Goal: Information Seeking & Learning: Learn about a topic

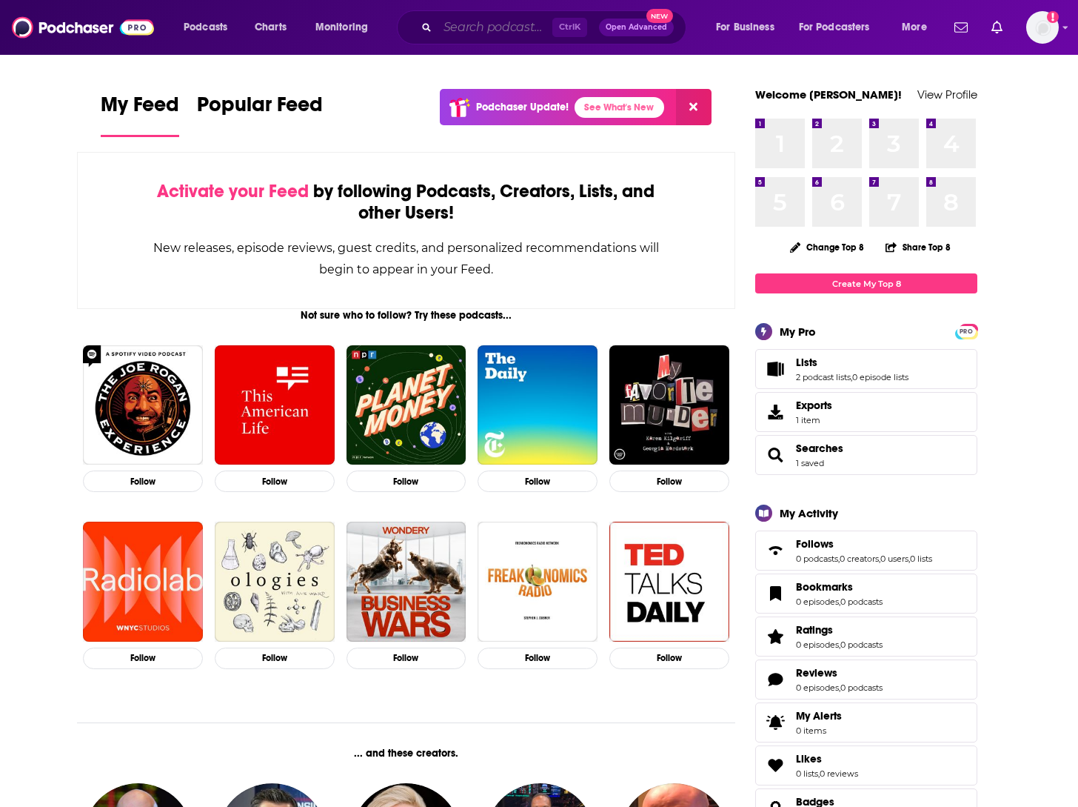
click at [508, 24] on input "Search podcasts, credits, & more..." at bounding box center [495, 28] width 115 height 24
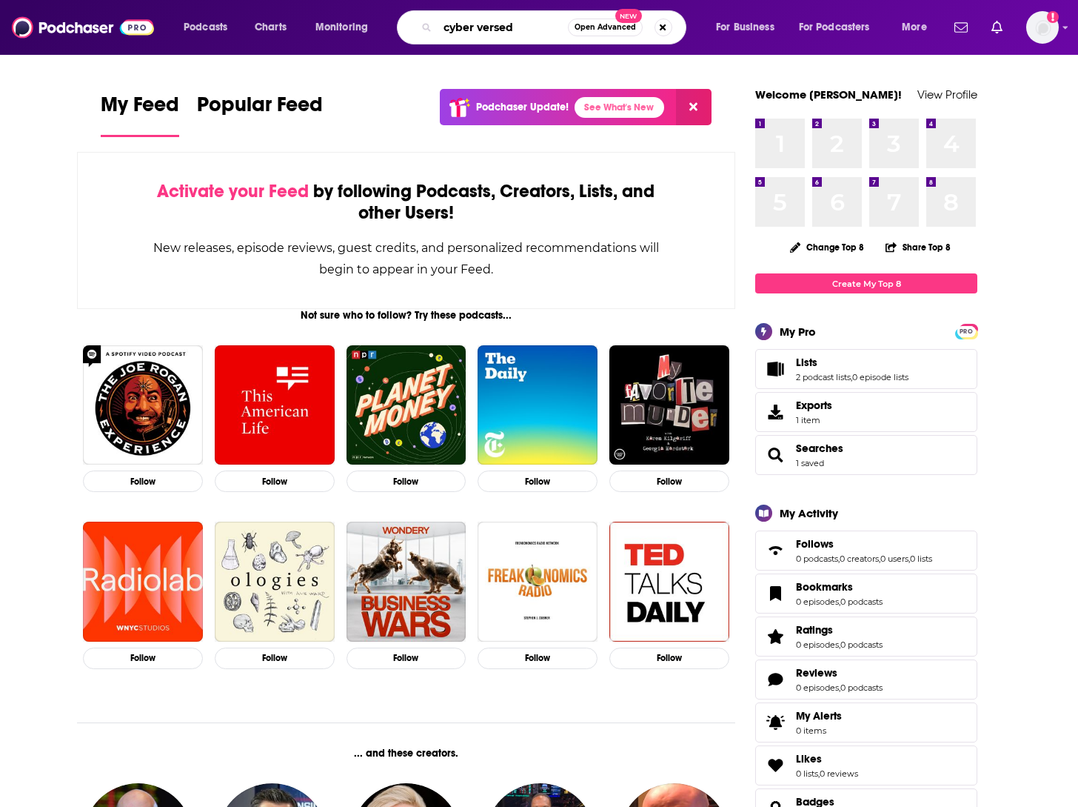
type input "cyber versed"
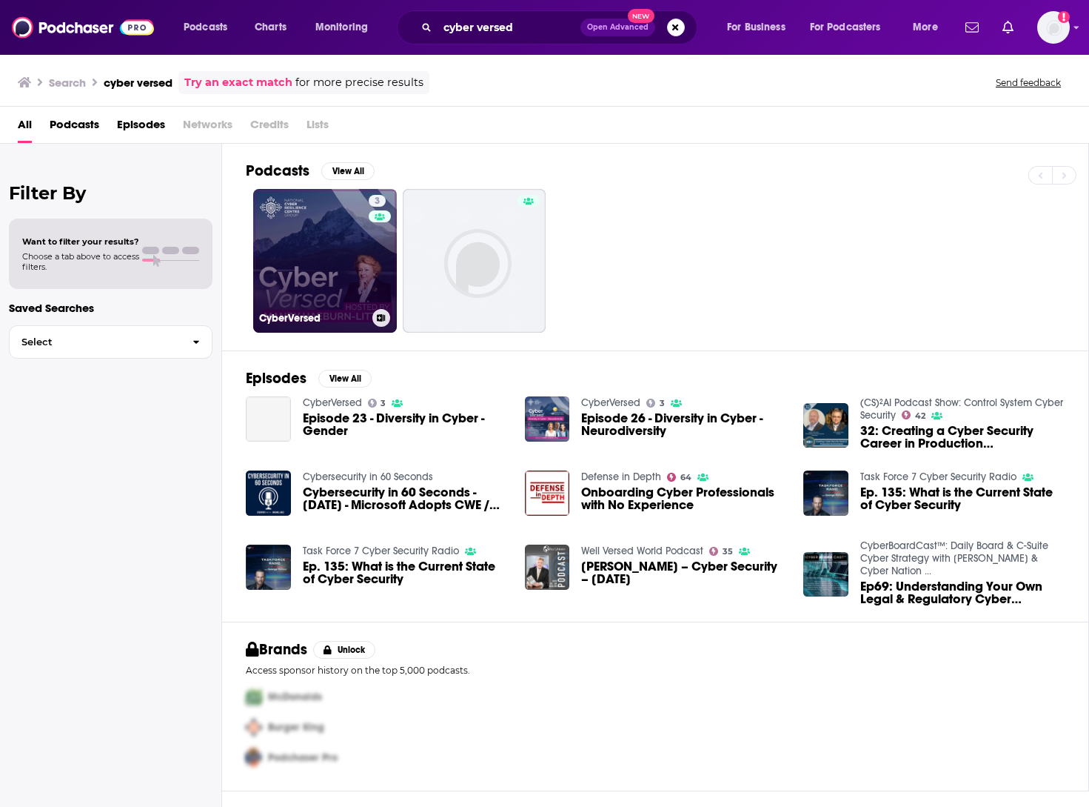
click at [357, 260] on link "3 CyberVersed" at bounding box center [325, 261] width 144 height 144
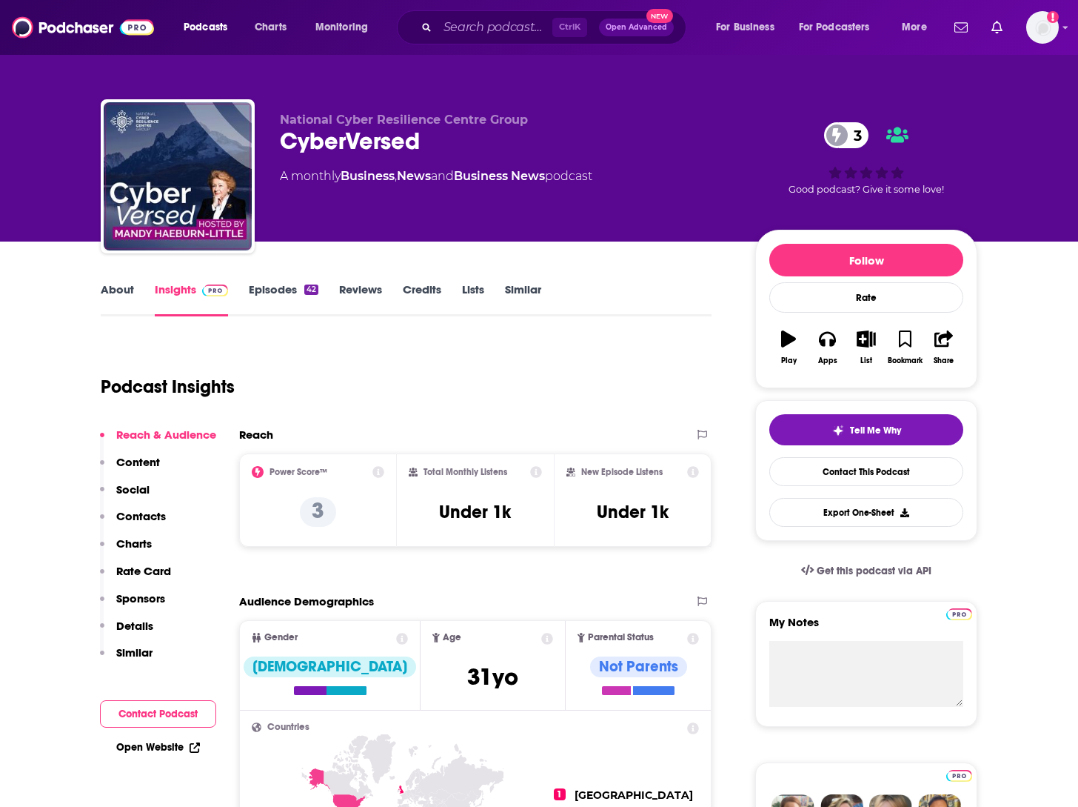
click at [294, 287] on link "Episodes 42" at bounding box center [284, 299] width 70 height 34
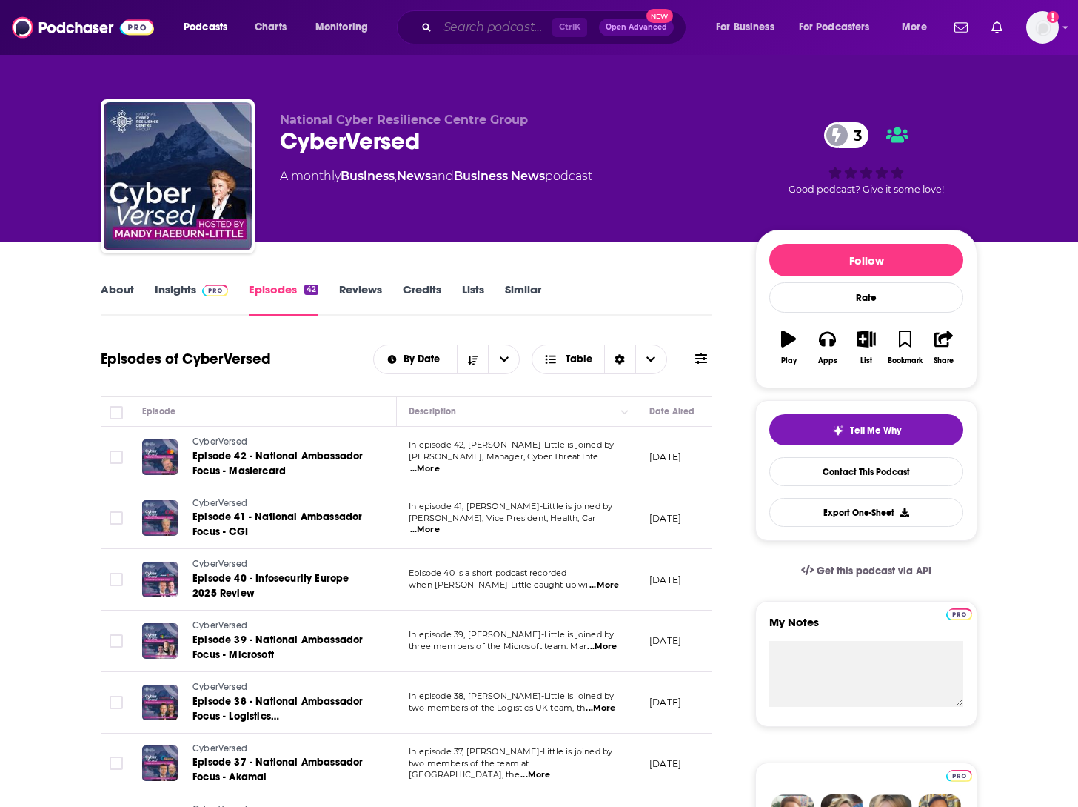
click at [465, 28] on input "Search podcasts, credits, & more..." at bounding box center [495, 28] width 115 height 24
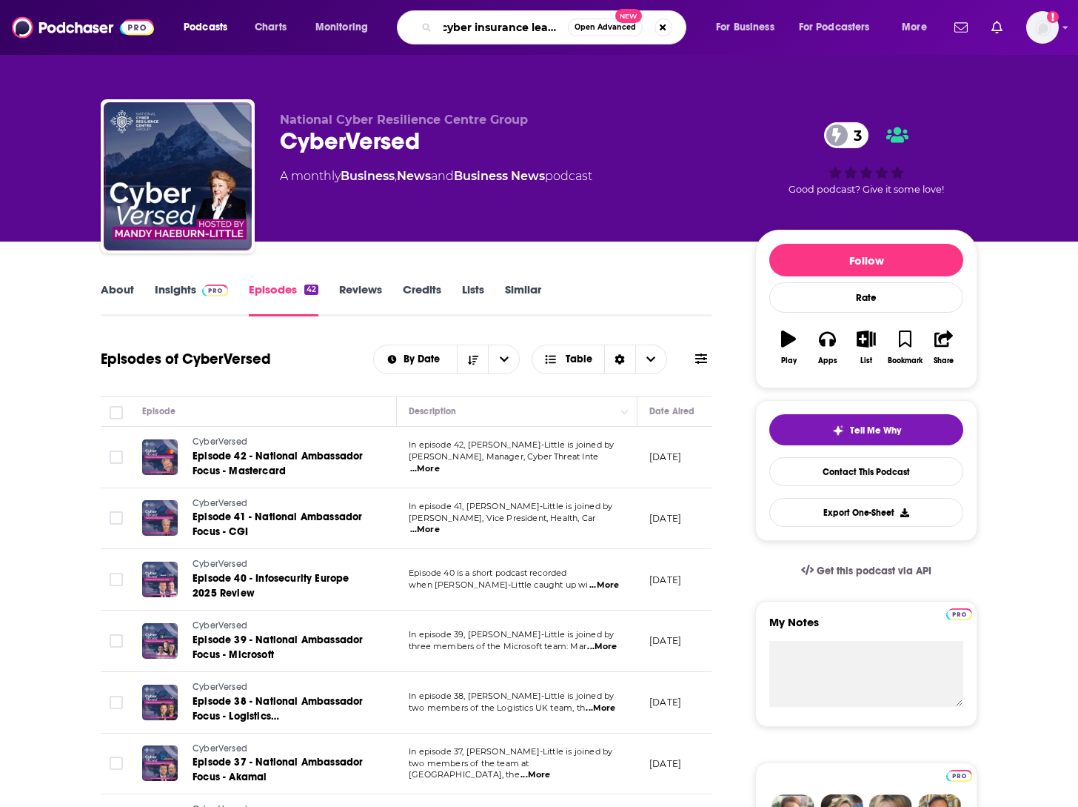
scroll to position [0, 7]
type input "cyber insurance leaders"
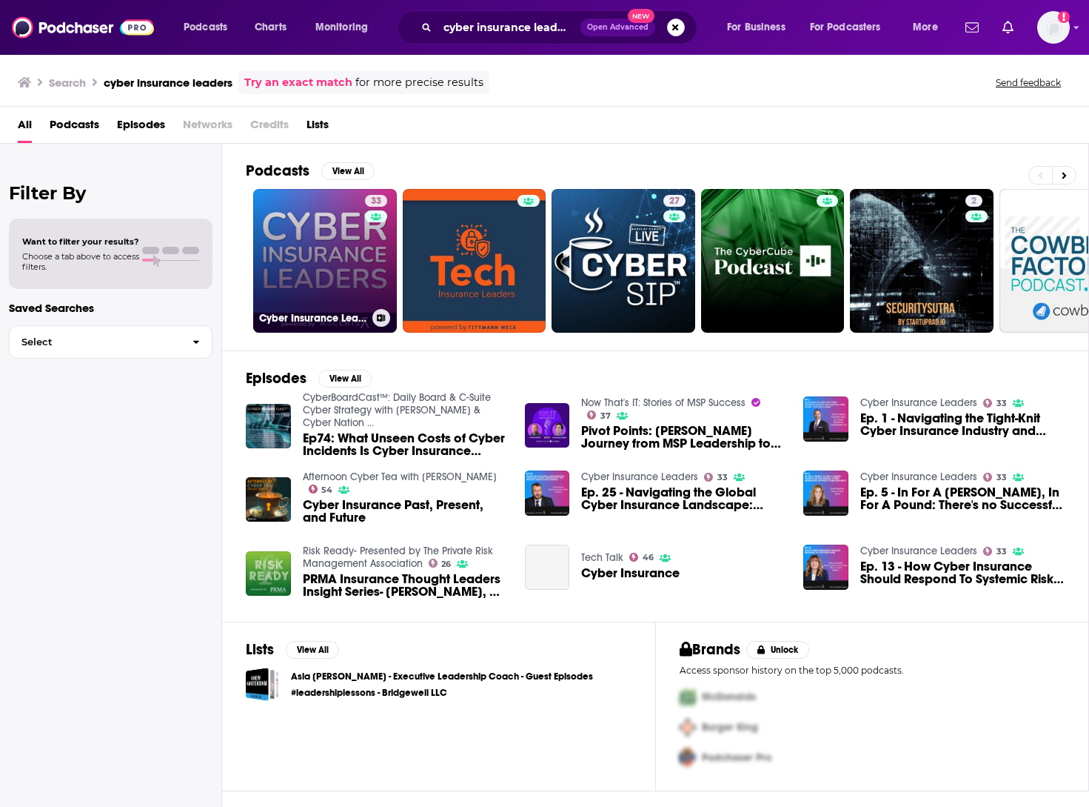
click at [331, 250] on link "33 Cyber Insurance Leaders" at bounding box center [325, 261] width 144 height 144
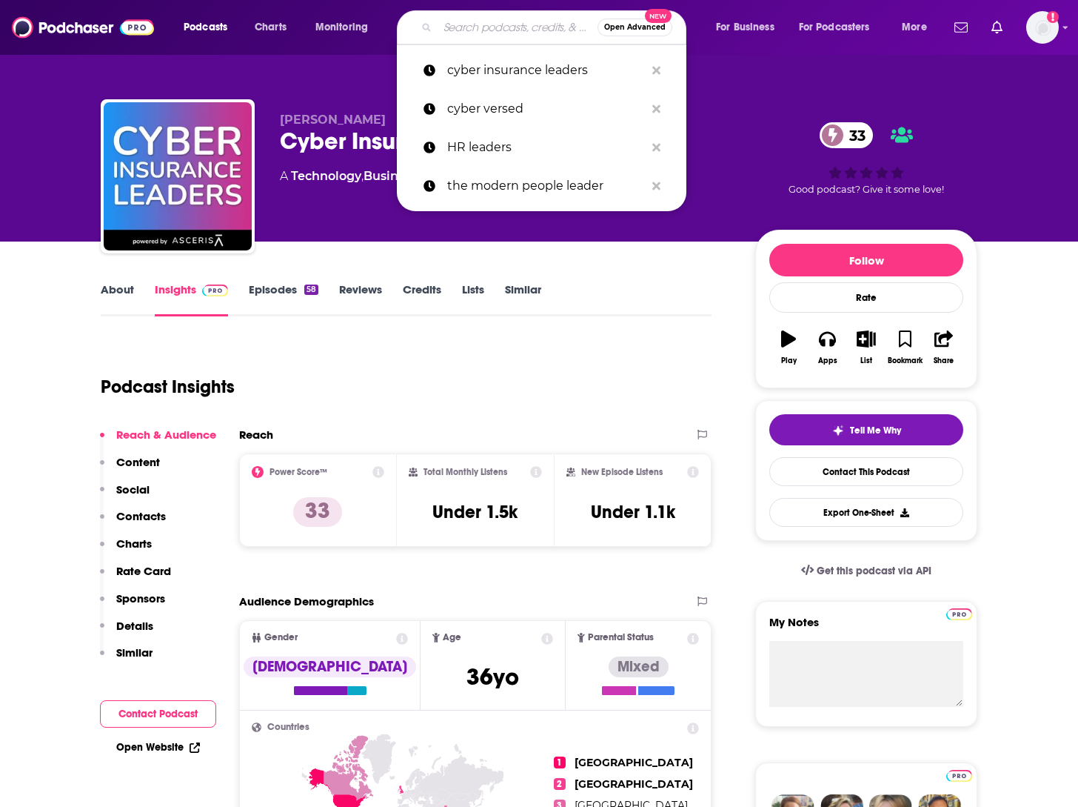
click at [460, 21] on input "Search podcasts, credits, & more..." at bounding box center [518, 28] width 160 height 24
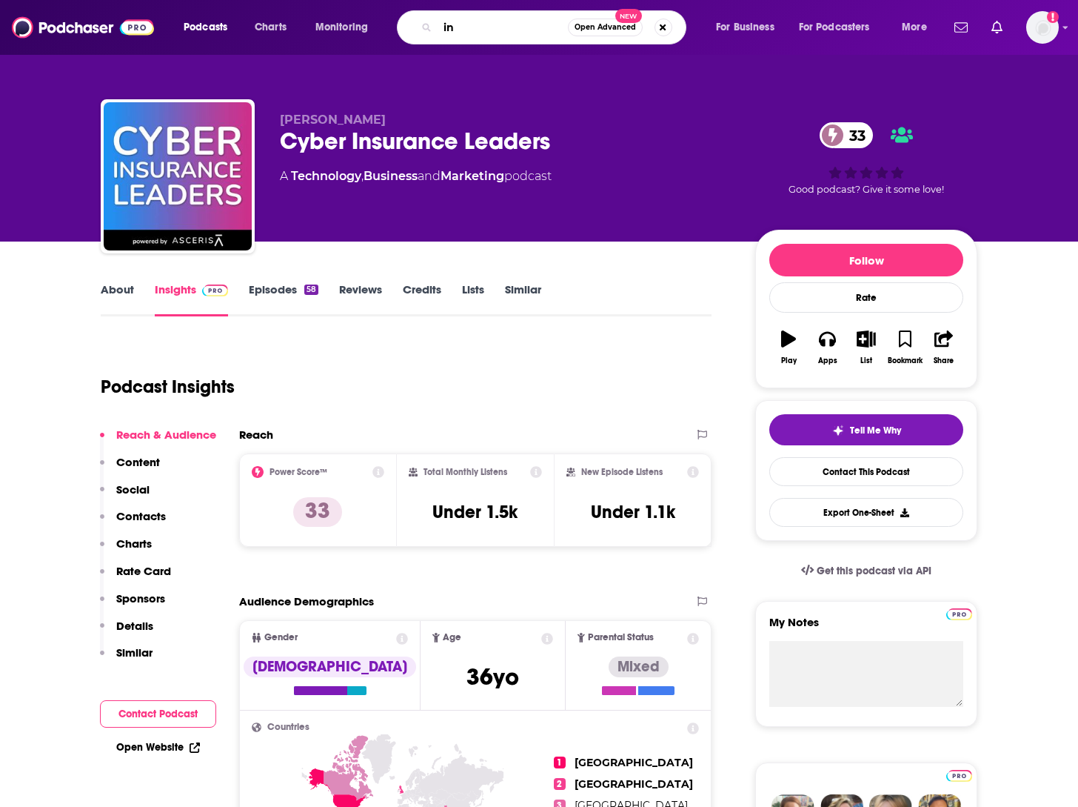
type input "i"
type input "insuring cyber"
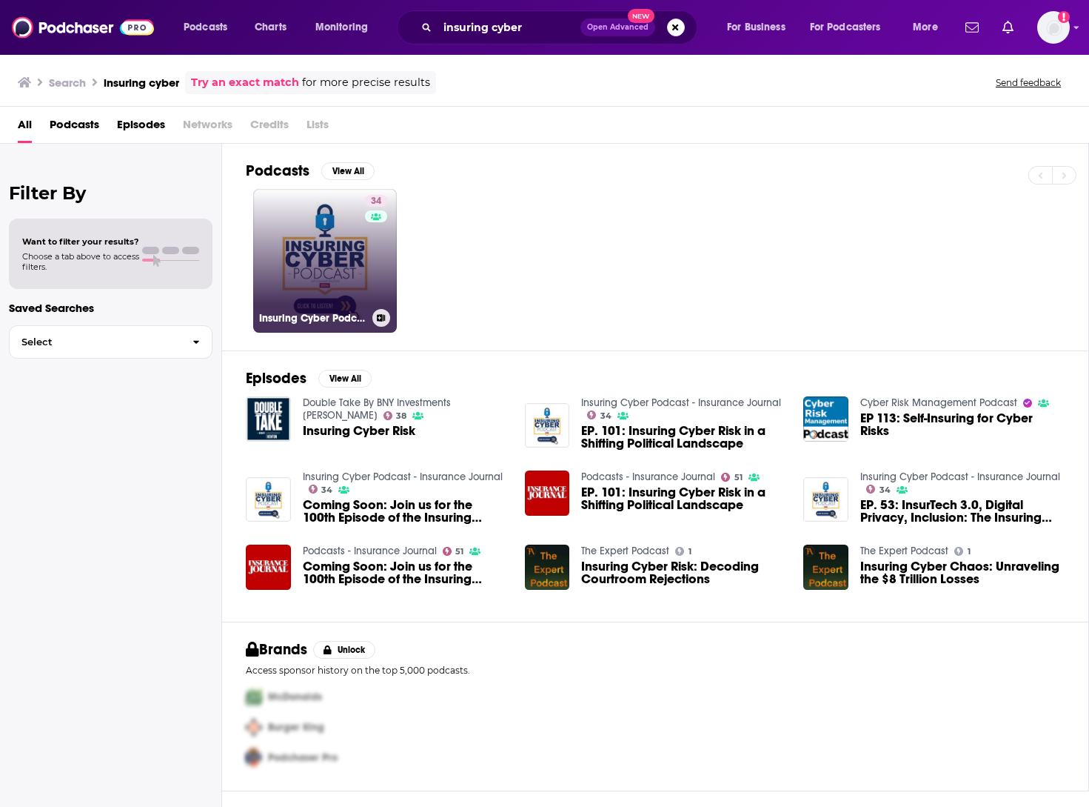
click at [332, 241] on link "34 Insuring Cyber Podcast - Insurance Journal" at bounding box center [325, 261] width 144 height 144
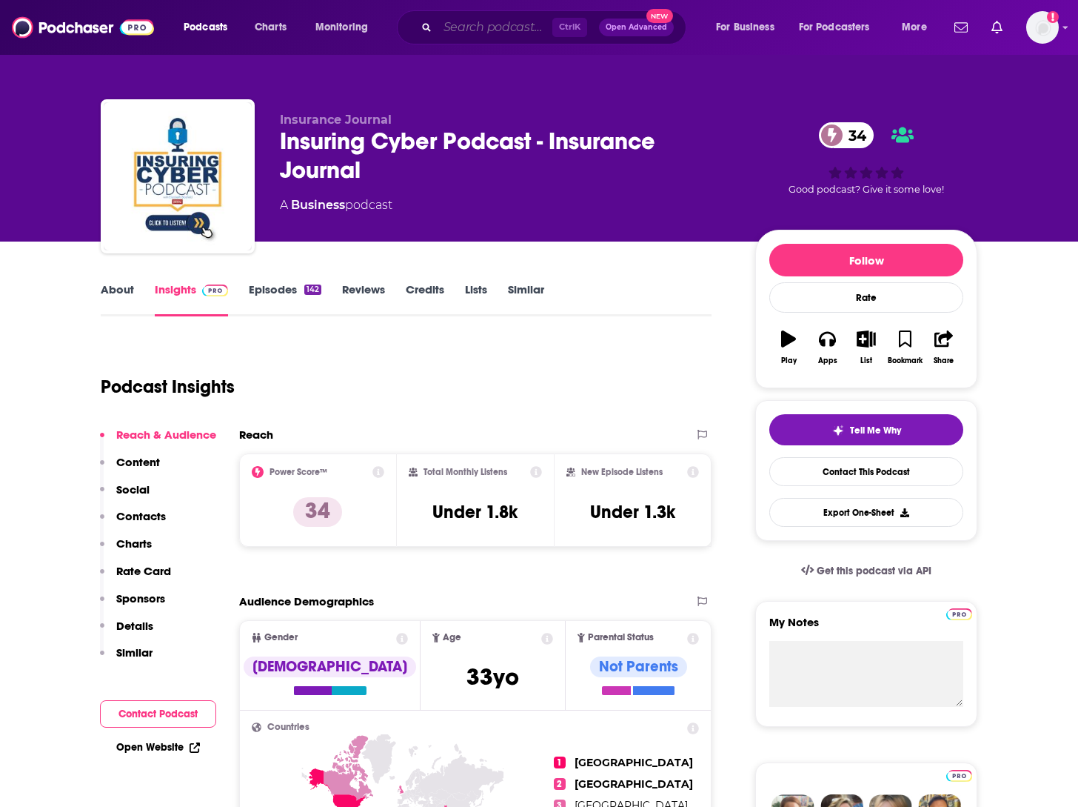
click at [456, 23] on input "Search podcasts, credits, & more..." at bounding box center [495, 28] width 115 height 24
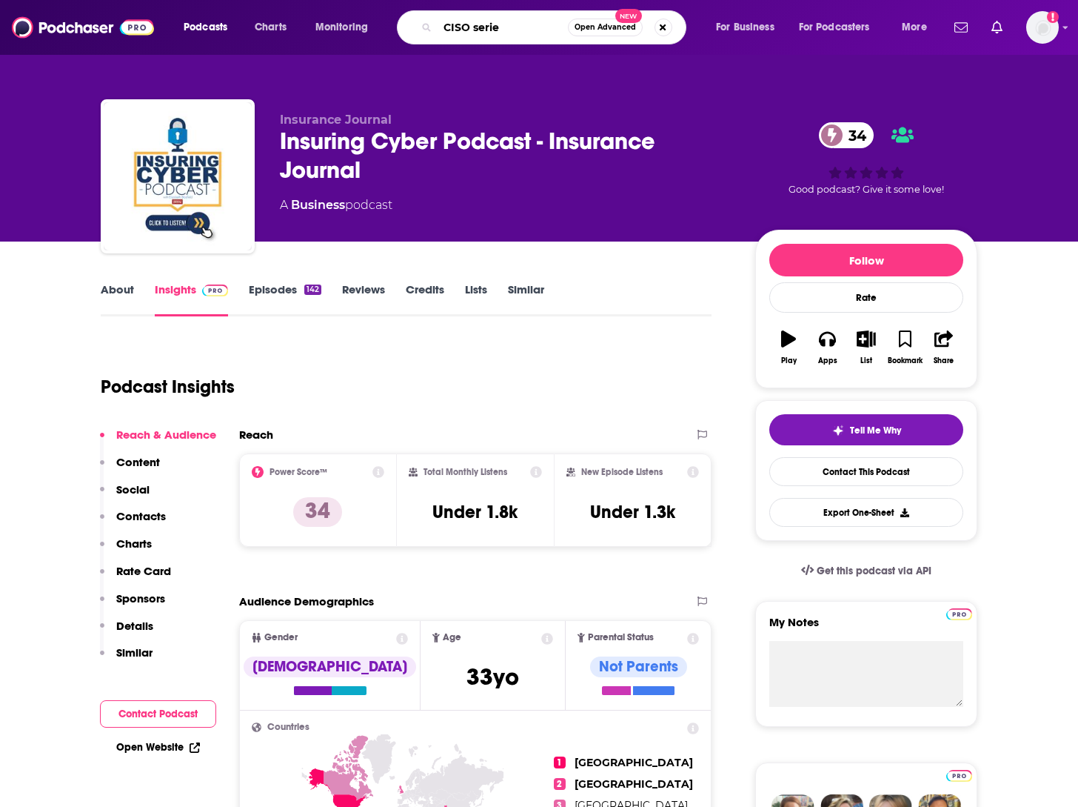
type input "CISO series"
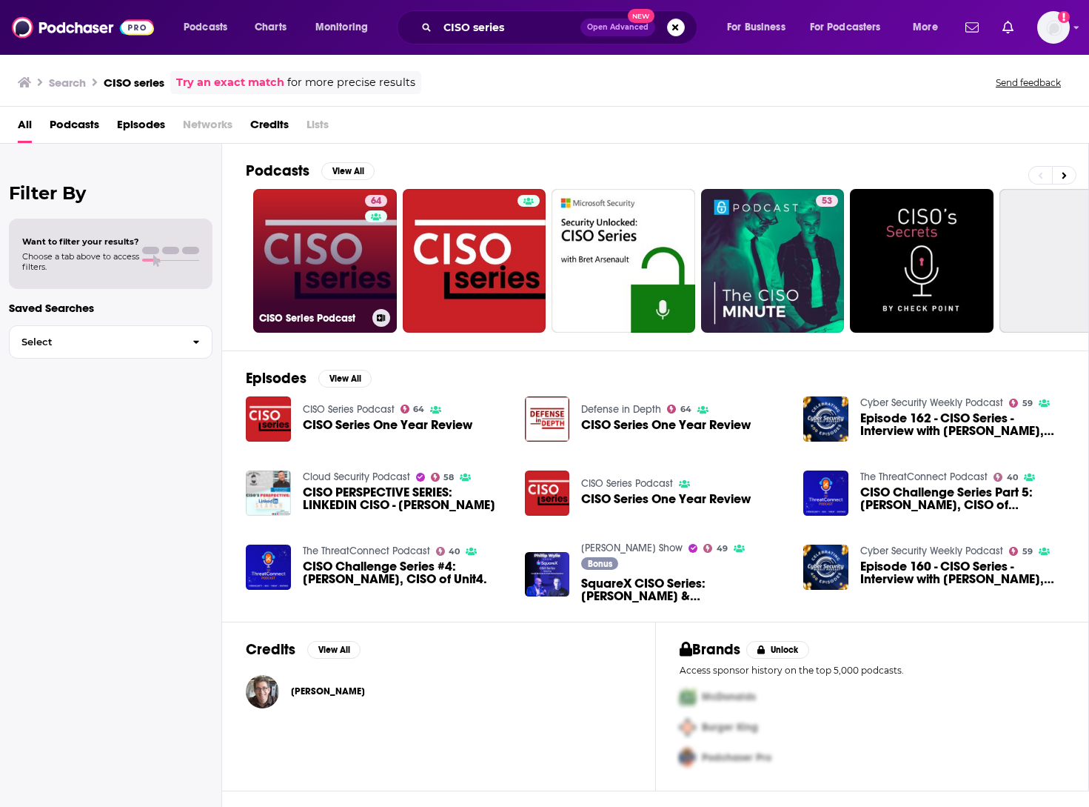
click at [330, 241] on link "64 CISO Series Podcast" at bounding box center [325, 261] width 144 height 144
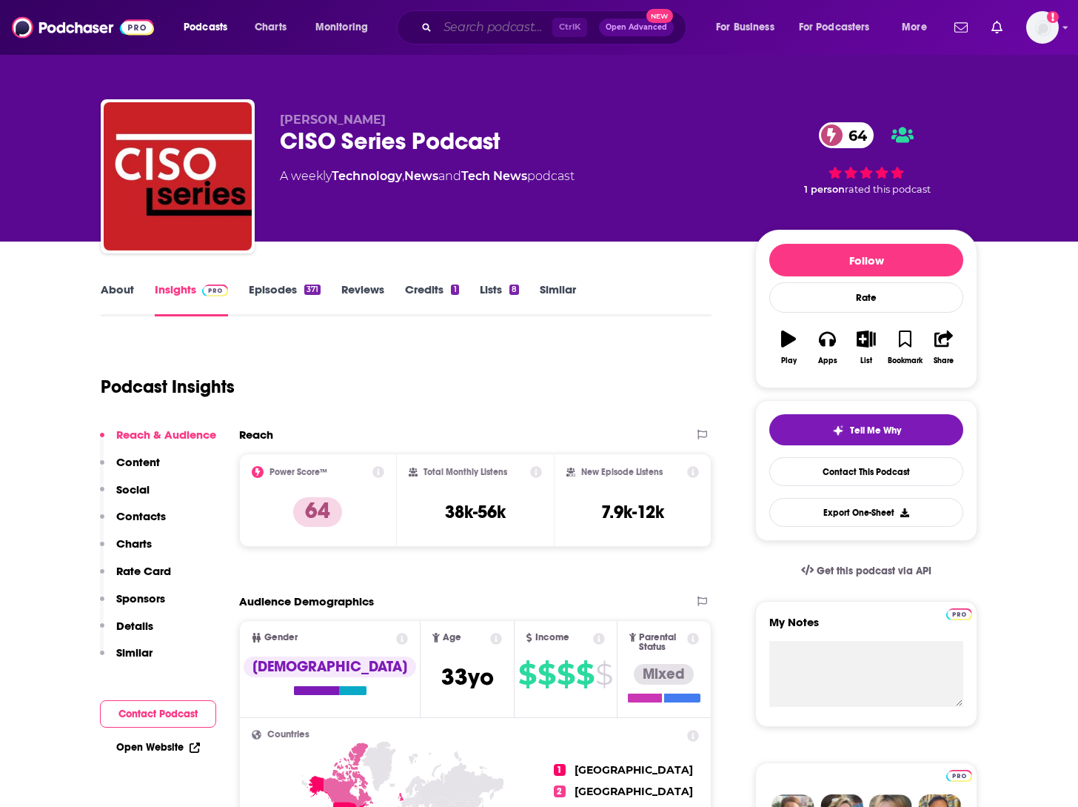
click at [459, 29] on input "Search podcasts, credits, & more..." at bounding box center [495, 28] width 115 height 24
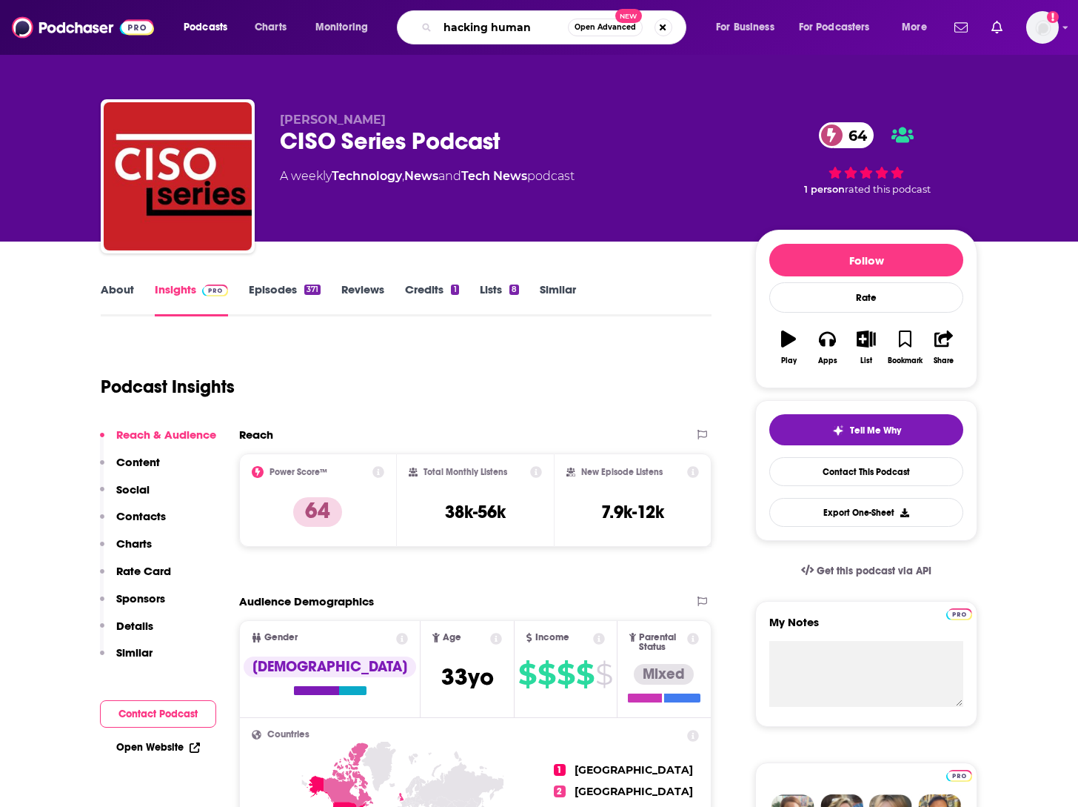
type input "hacking humans"
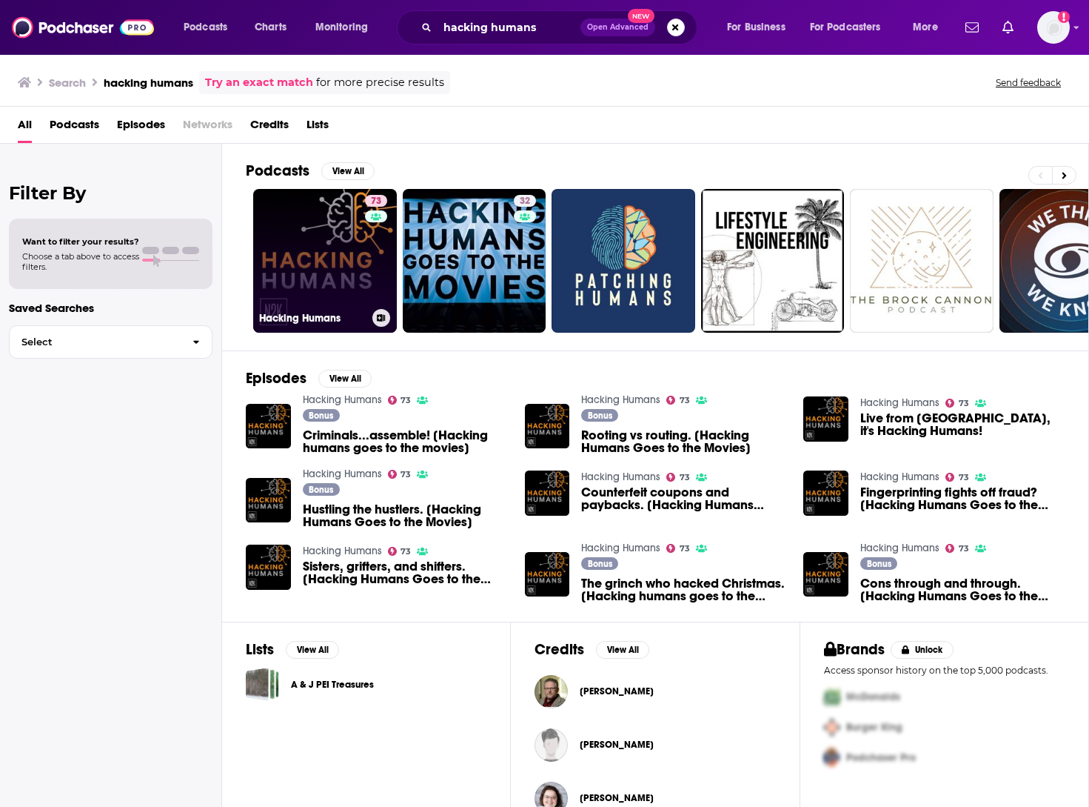
click at [301, 287] on link "73 Hacking Humans" at bounding box center [325, 261] width 144 height 144
